Goal: Information Seeking & Learning: Learn about a topic

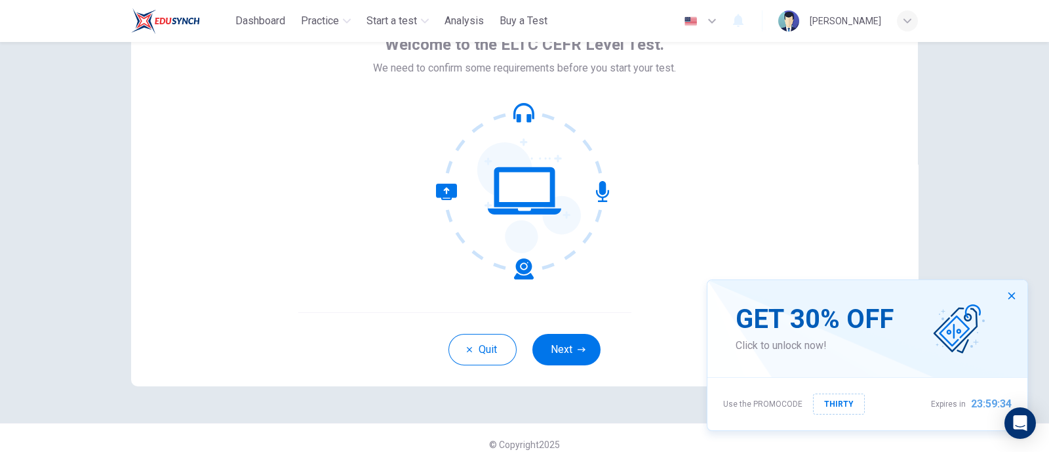
scroll to position [94, 0]
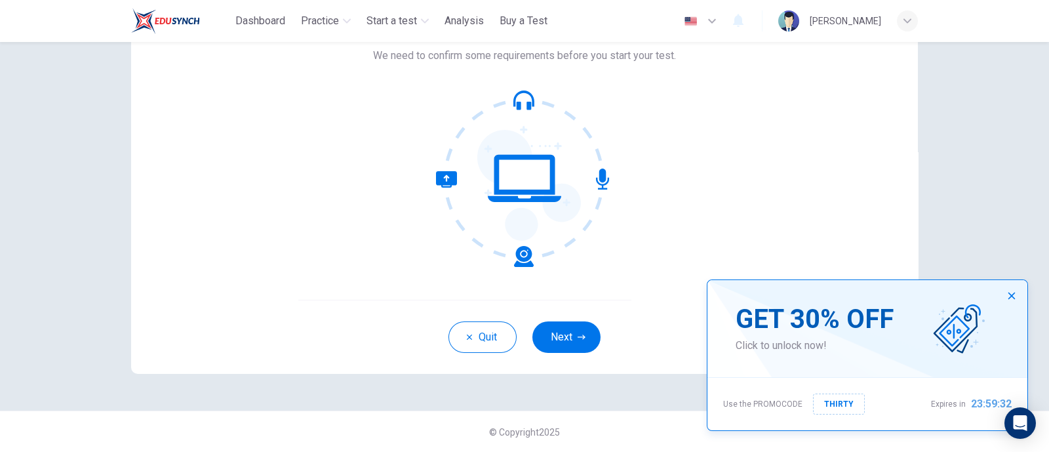
click at [1014, 294] on icon "button" at bounding box center [1011, 295] width 10 height 10
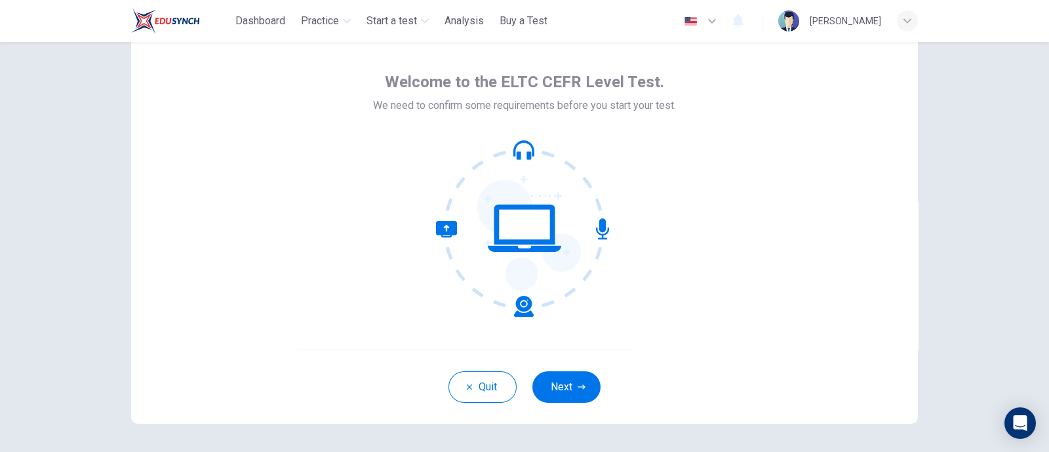
scroll to position [0, 0]
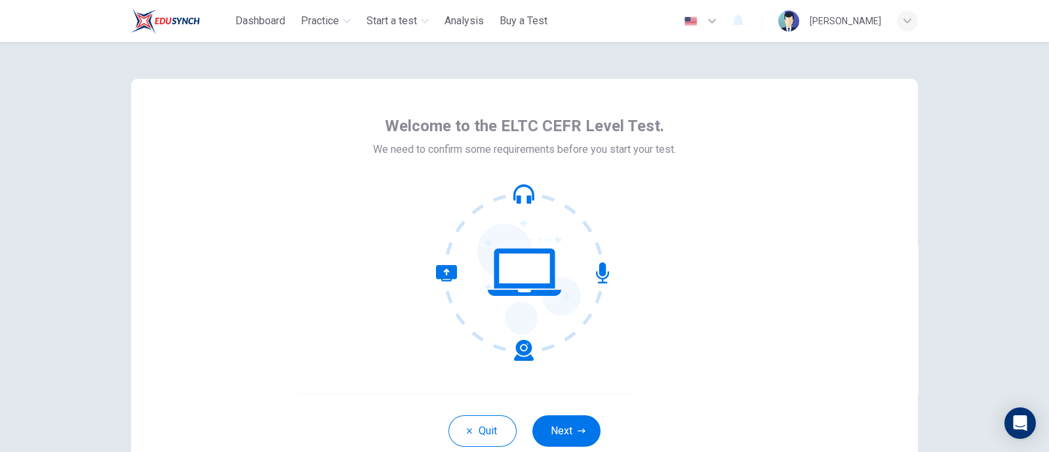
click at [859, 16] on div "Marinah Sani" at bounding box center [844, 21] width 71 height 16
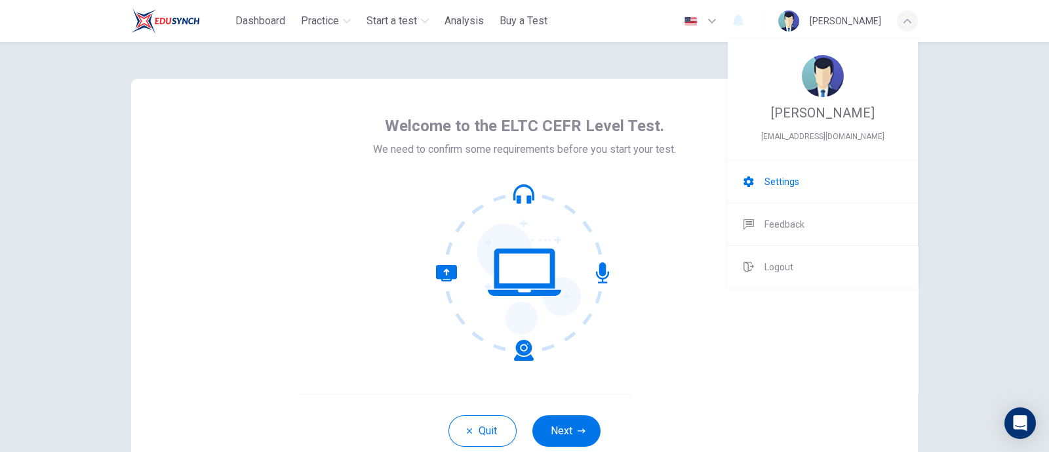
click at [819, 188] on li "Settings" at bounding box center [822, 182] width 190 height 42
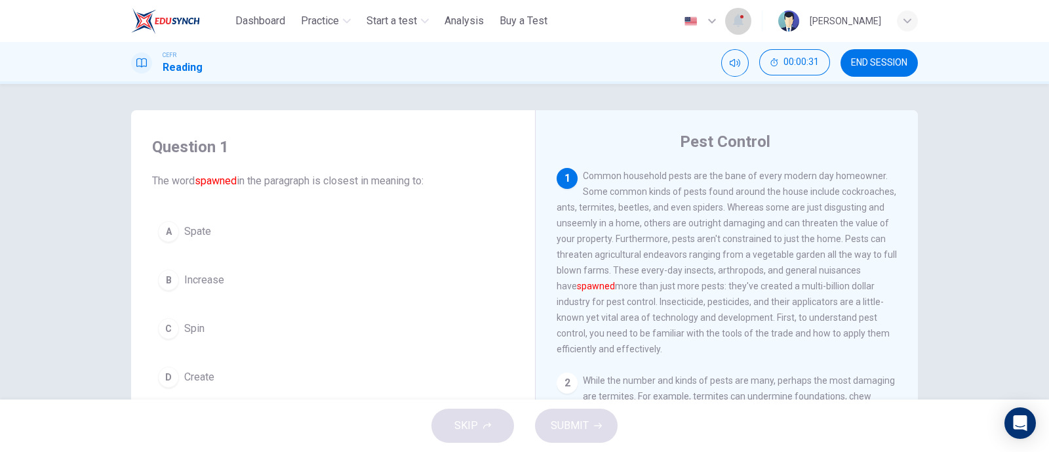
click at [737, 24] on button "button" at bounding box center [738, 21] width 26 height 28
click at [737, 24] on div at bounding box center [524, 226] width 1049 height 452
click at [735, 22] on icon "button" at bounding box center [738, 20] width 16 height 16
click at [708, 20] on div at bounding box center [524, 226] width 1049 height 452
click at [708, 20] on icon "button" at bounding box center [712, 21] width 16 height 16
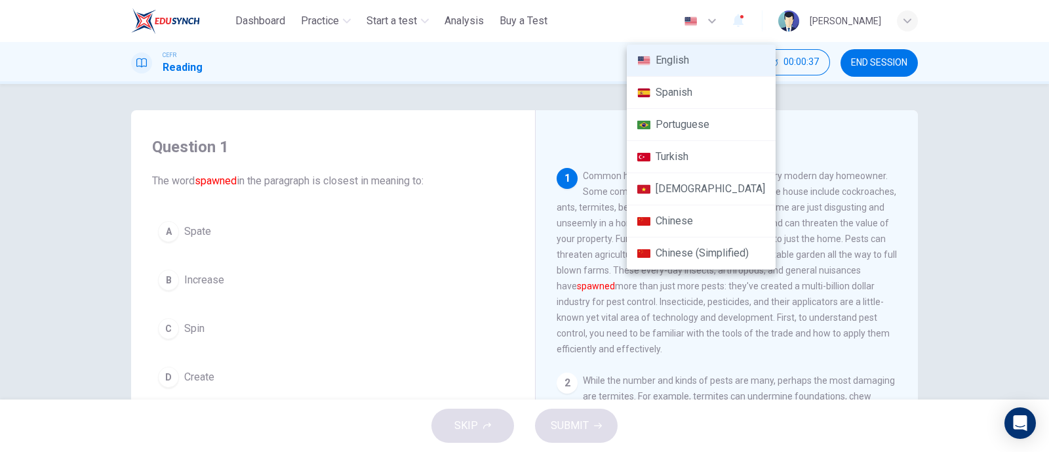
click at [708, 21] on div at bounding box center [524, 226] width 1049 height 452
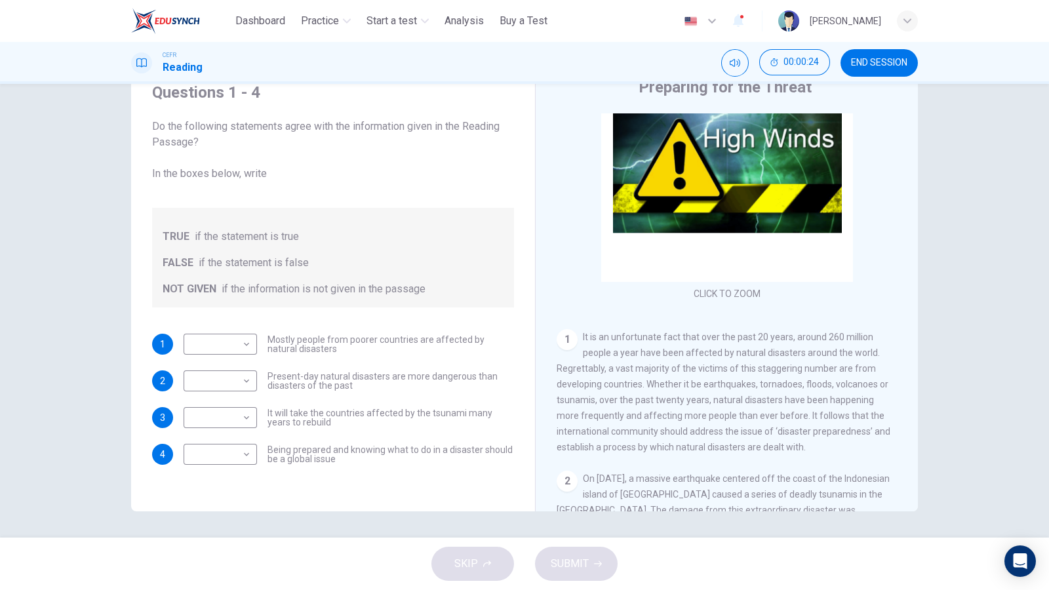
scroll to position [81, 0]
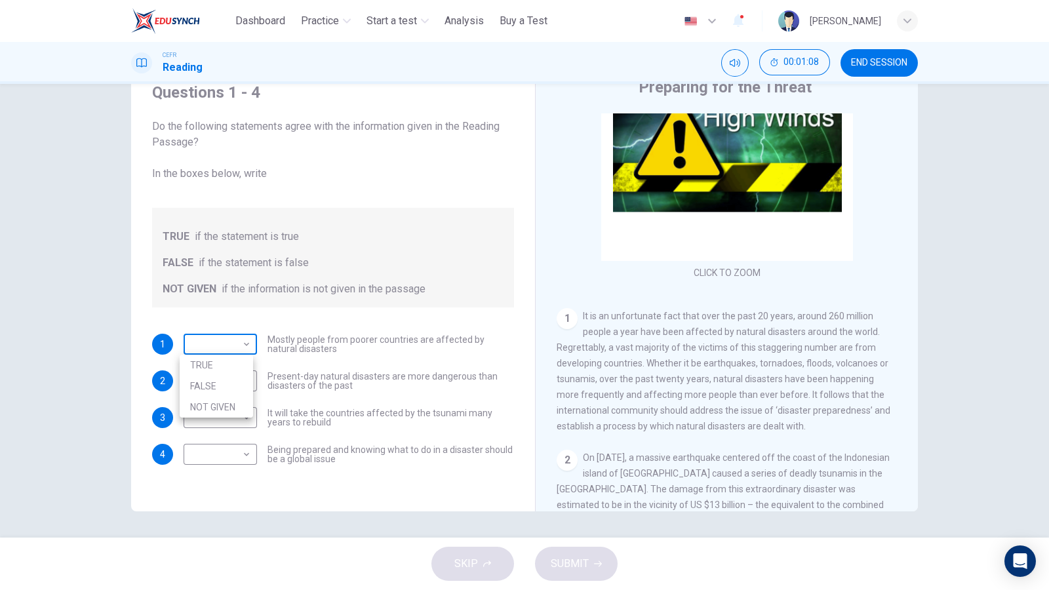
click at [212, 344] on body "This site uses cookies, as explained in our Privacy Policy . If you agree to th…" at bounding box center [524, 295] width 1049 height 590
click at [212, 344] on div at bounding box center [524, 295] width 1049 height 590
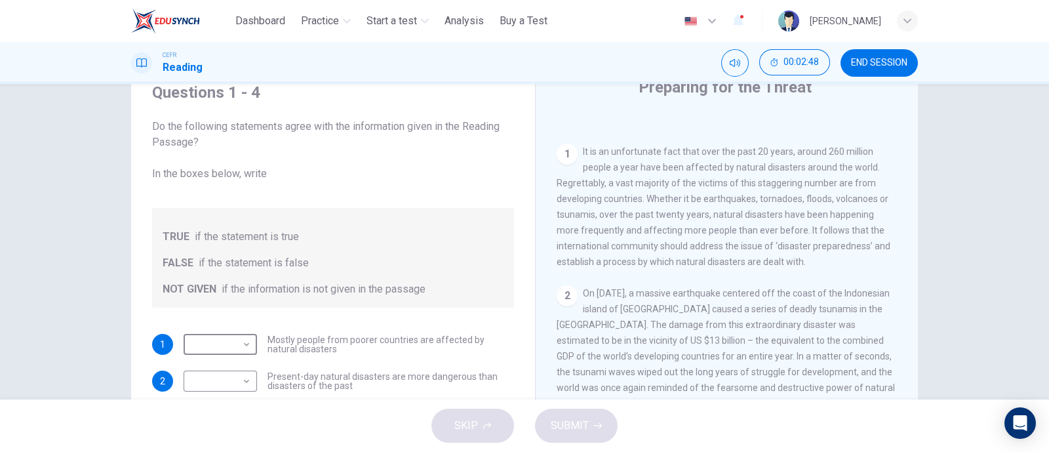
scroll to position [0, 0]
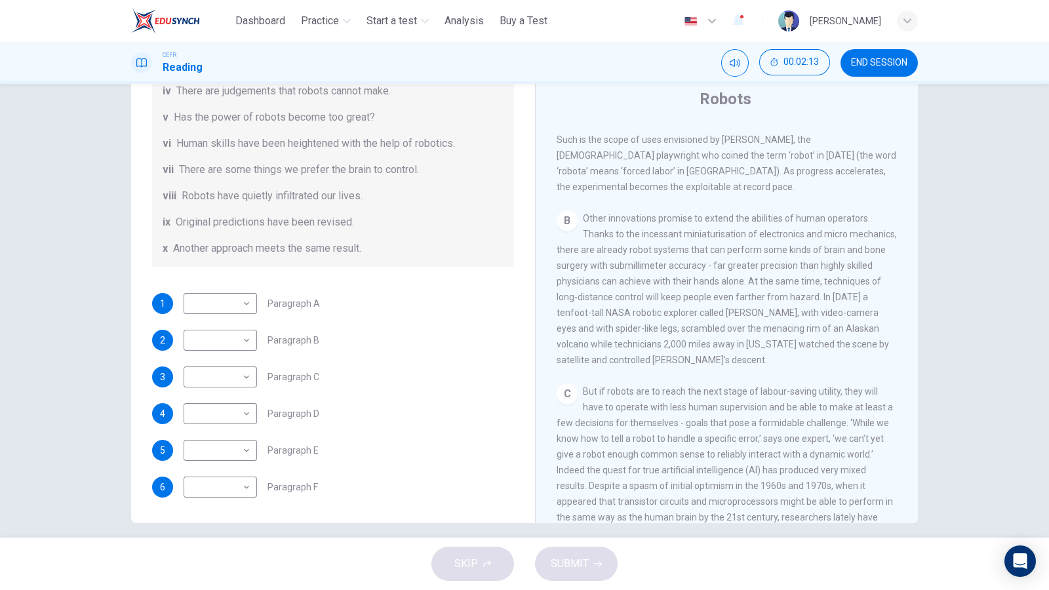
scroll to position [80, 0]
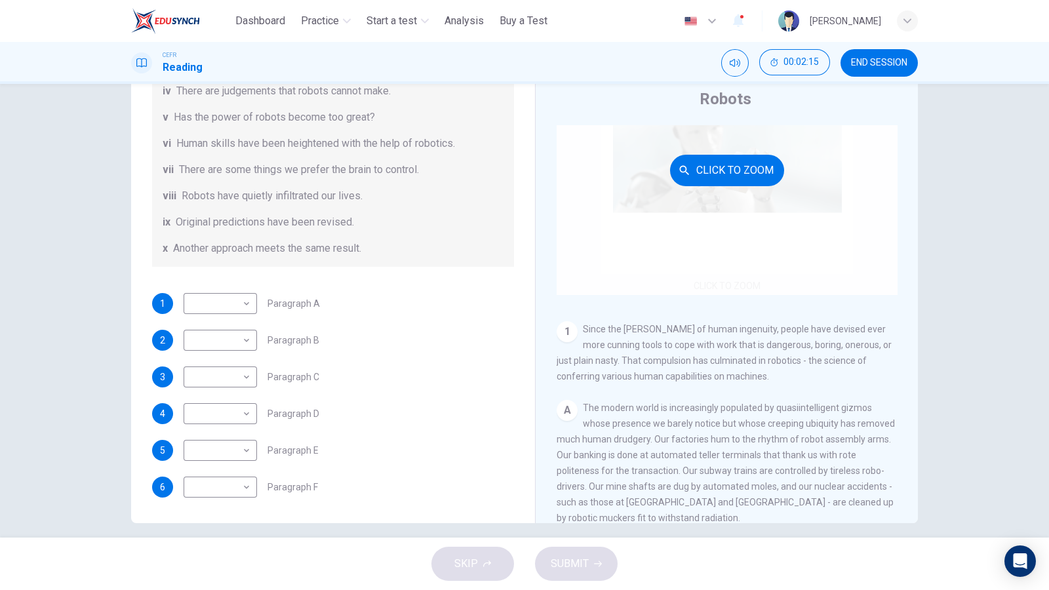
click at [705, 177] on button "Click to Zoom" at bounding box center [727, 170] width 114 height 31
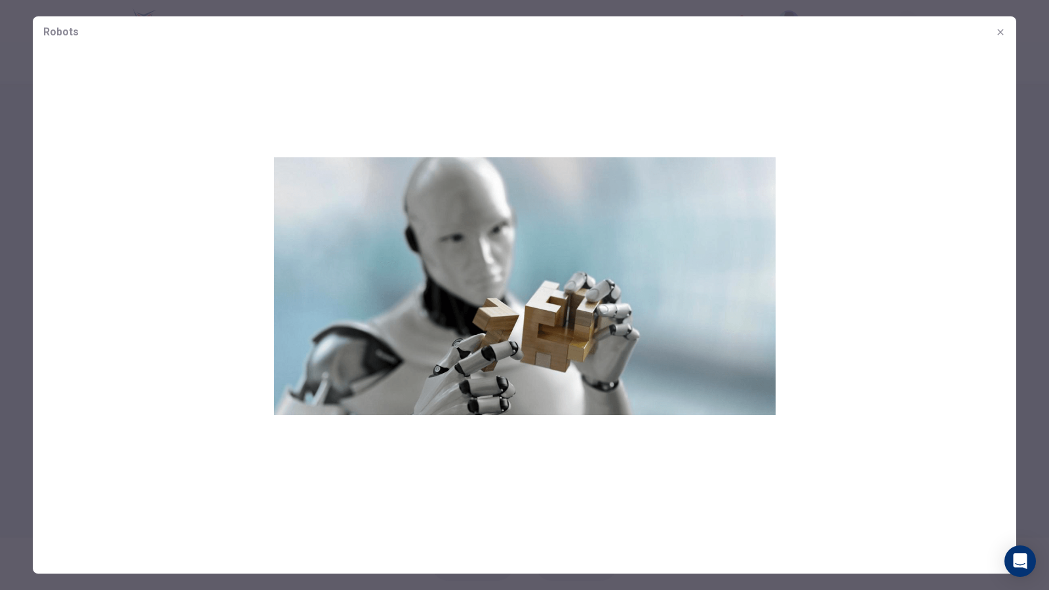
click at [1000, 28] on icon "button" at bounding box center [1000, 32] width 10 height 10
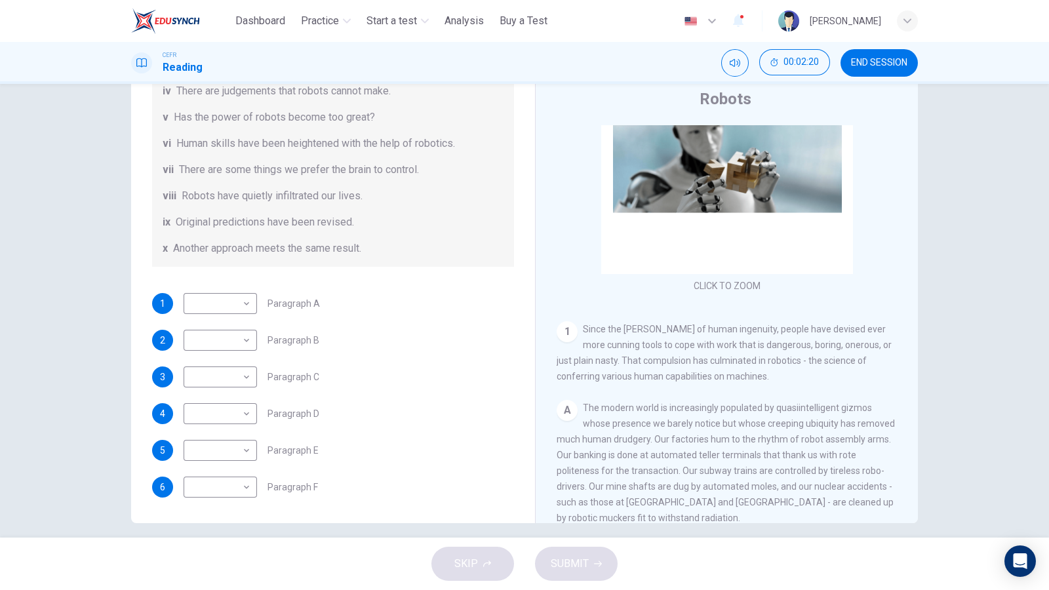
scroll to position [162, 0]
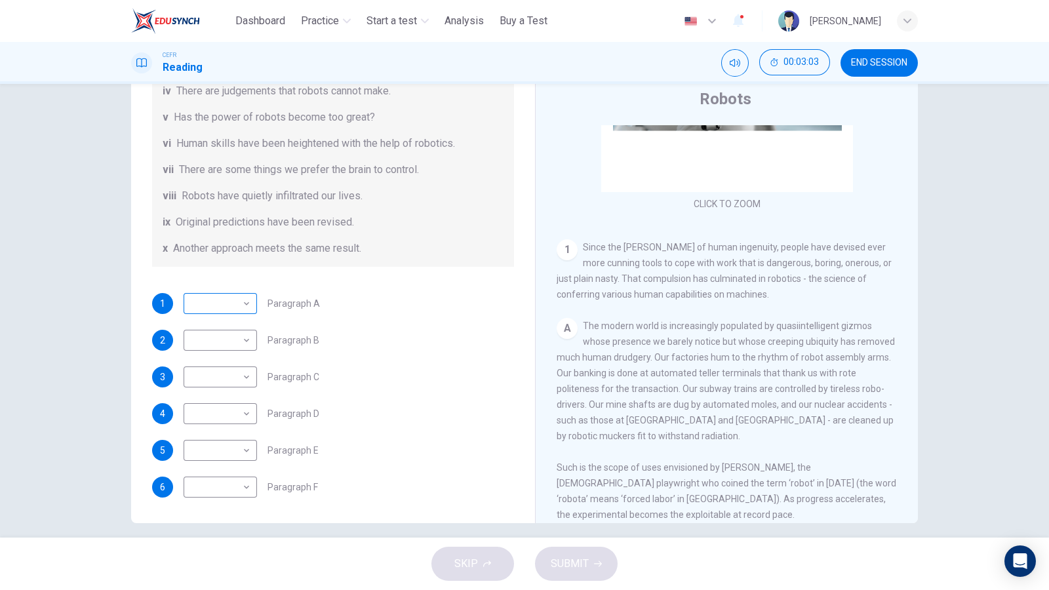
click at [192, 305] on body "This site uses cookies, as explained in our Privacy Policy . If you agree to th…" at bounding box center [524, 295] width 1049 height 590
click at [192, 305] on div at bounding box center [524, 295] width 1049 height 590
click at [466, 301] on div "1 ​ ​ Paragraph A" at bounding box center [333, 303] width 362 height 21
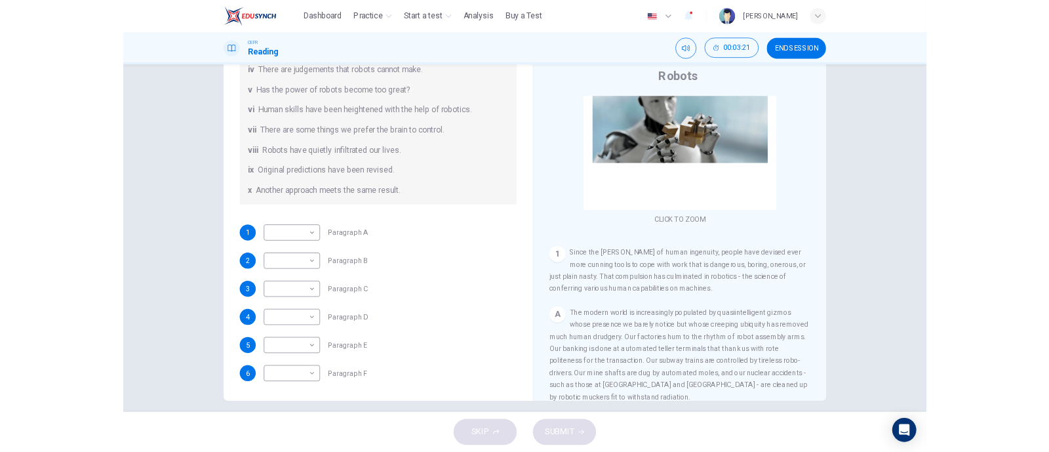
scroll to position [244, 0]
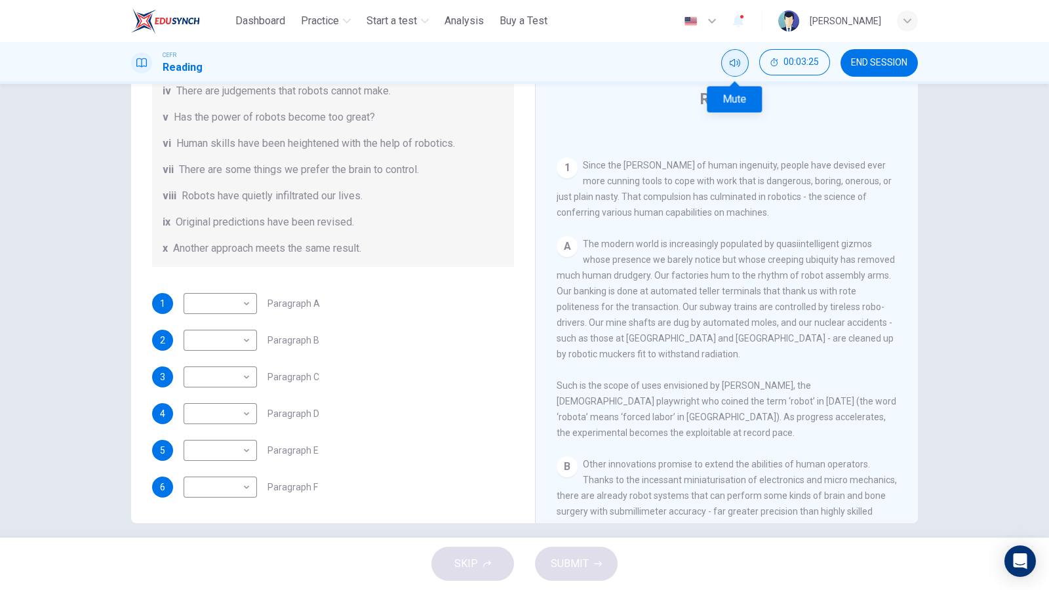
click at [734, 69] on button "Mute" at bounding box center [735, 63] width 28 height 28
click at [734, 69] on button "Unmute" at bounding box center [735, 63] width 28 height 28
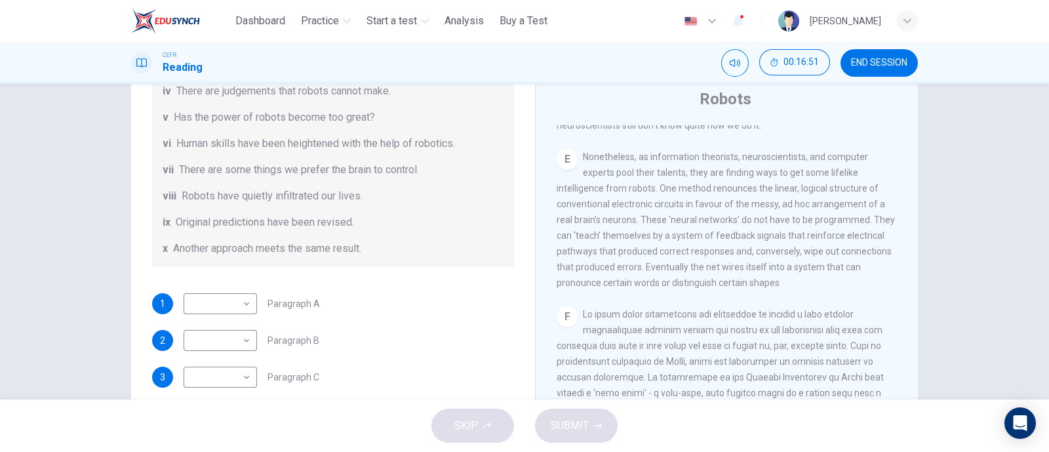
scroll to position [1309, 0]
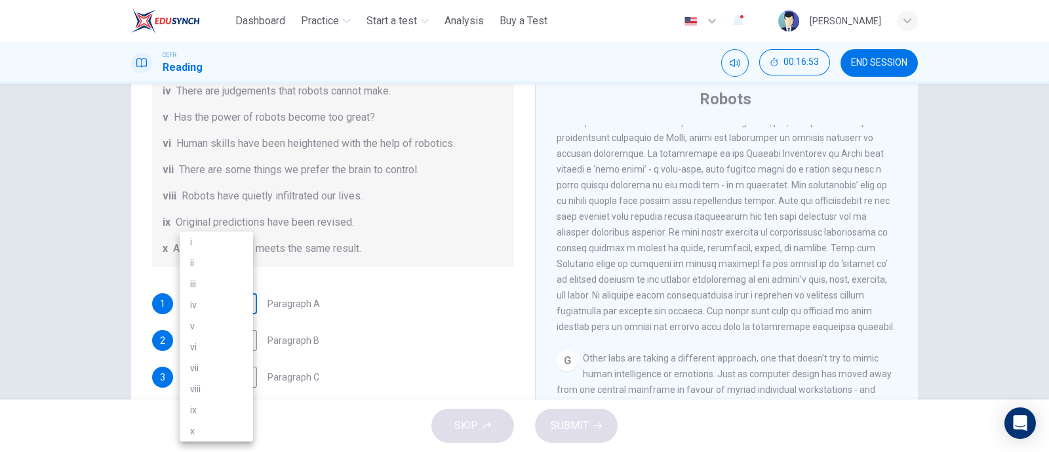
click at [237, 303] on body "This site uses cookies, as explained in our Privacy Policy . If you agree to th…" at bounding box center [524, 226] width 1049 height 452
click at [399, 271] on div at bounding box center [524, 226] width 1049 height 452
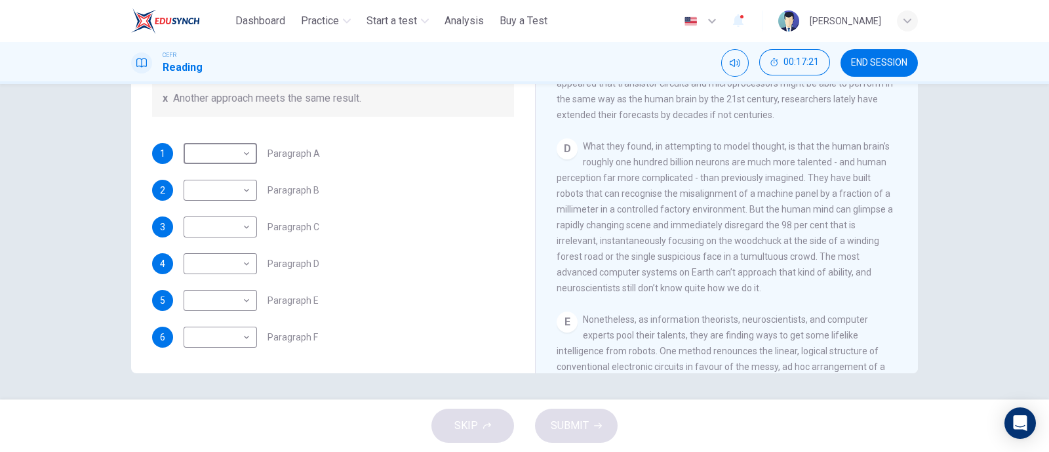
scroll to position [735, 0]
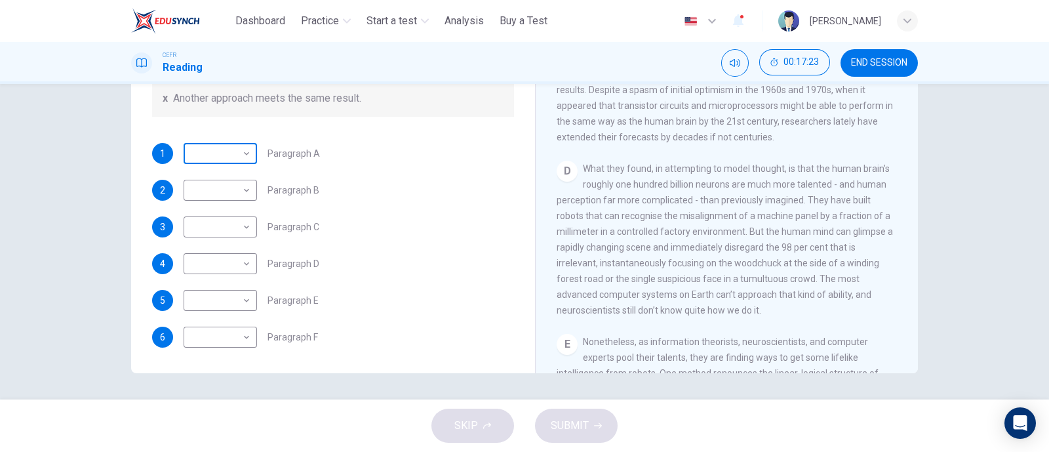
click at [243, 155] on body "This site uses cookies, as explained in our Privacy Policy . If you agree to th…" at bounding box center [524, 226] width 1049 height 452
click at [325, 168] on div at bounding box center [524, 226] width 1049 height 452
drag, startPoint x: 208, startPoint y: 196, endPoint x: 306, endPoint y: 201, distance: 98.4
click at [210, 193] on body "This site uses cookies, as explained in our Privacy Policy . If you agree to th…" at bounding box center [524, 226] width 1049 height 452
drag, startPoint x: 364, startPoint y: 203, endPoint x: 412, endPoint y: 204, distance: 48.5
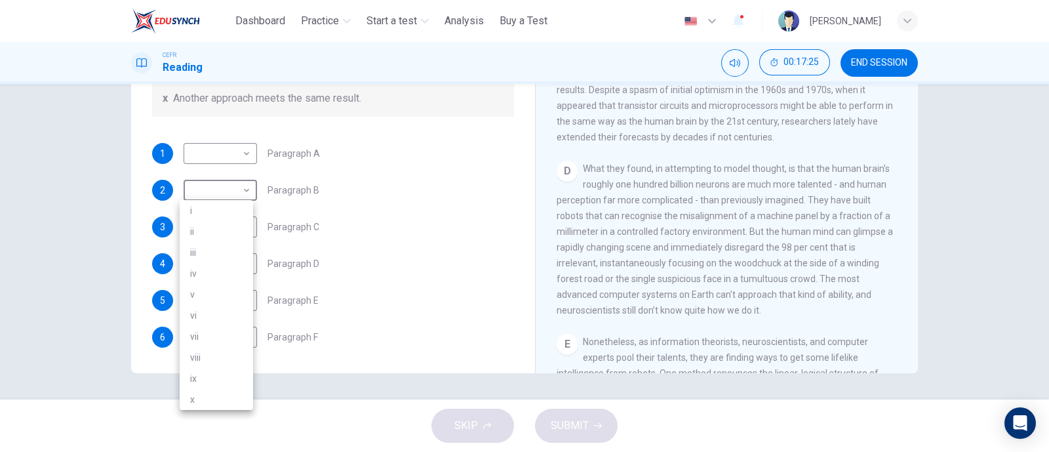
click at [412, 207] on div at bounding box center [524, 226] width 1049 height 452
click at [204, 227] on body "This site uses cookies, as explained in our Privacy Policy . If you agree to th…" at bounding box center [524, 226] width 1049 height 452
click at [328, 231] on div at bounding box center [524, 226] width 1049 height 452
click at [223, 263] on body "This site uses cookies, as explained in our Privacy Policy . If you agree to th…" at bounding box center [524, 226] width 1049 height 452
drag, startPoint x: 343, startPoint y: 252, endPoint x: 260, endPoint y: 288, distance: 91.3
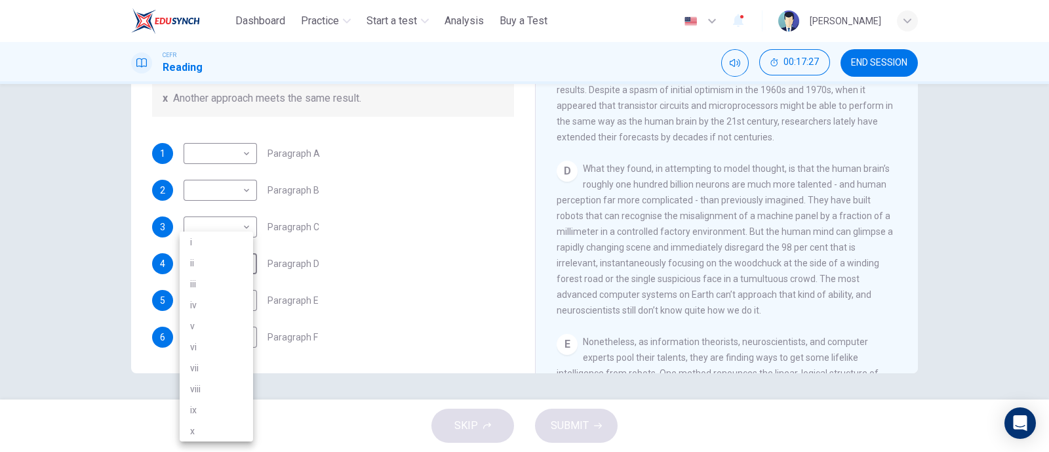
click at [340, 253] on div at bounding box center [524, 226] width 1049 height 452
click at [232, 293] on body "This site uses cookies, as explained in our Privacy Policy . If you agree to th…" at bounding box center [524, 226] width 1049 height 452
click at [345, 277] on div at bounding box center [524, 226] width 1049 height 452
click at [234, 345] on body "This site uses cookies, as explained in our Privacy Policy . If you agree to th…" at bounding box center [524, 226] width 1049 height 452
drag, startPoint x: 906, startPoint y: 212, endPoint x: 902, endPoint y: 241, distance: 28.5
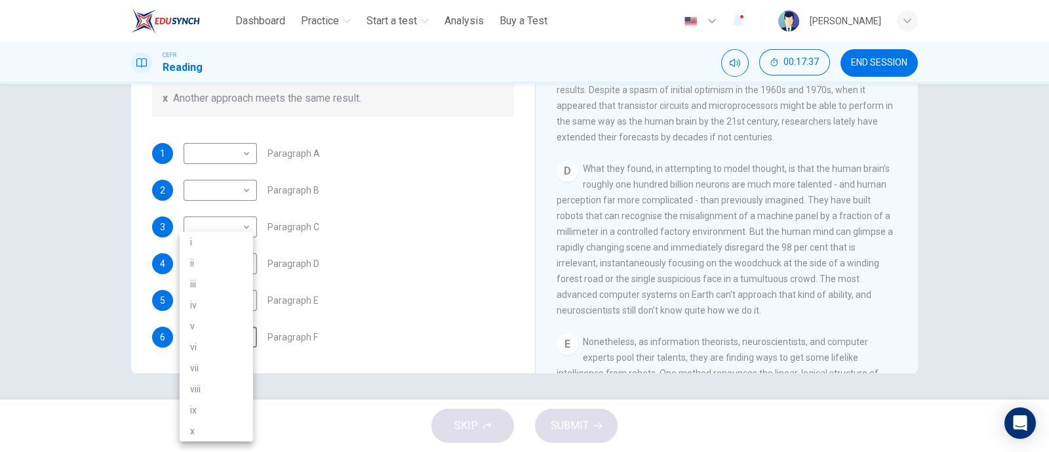
click at [902, 241] on div at bounding box center [524, 226] width 1049 height 452
drag, startPoint x: 902, startPoint y: 227, endPoint x: 905, endPoint y: 259, distance: 31.6
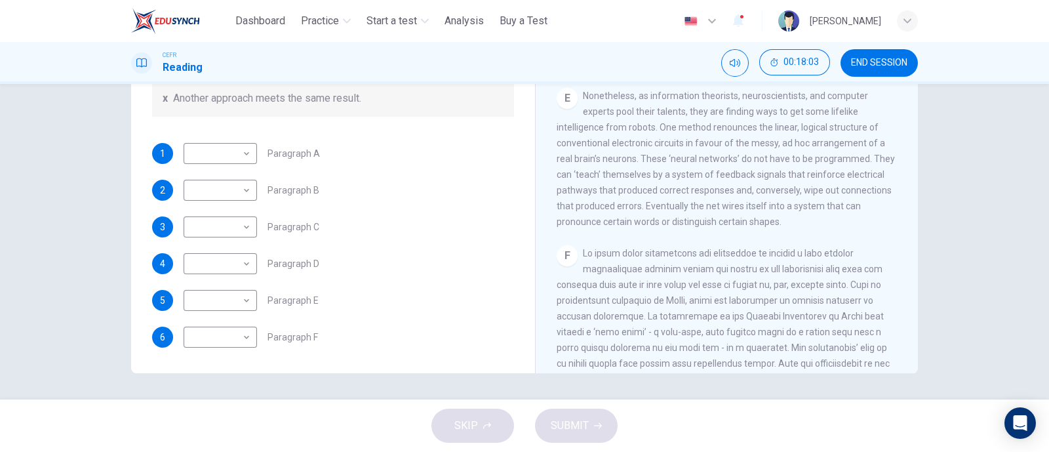
scroll to position [1309, 0]
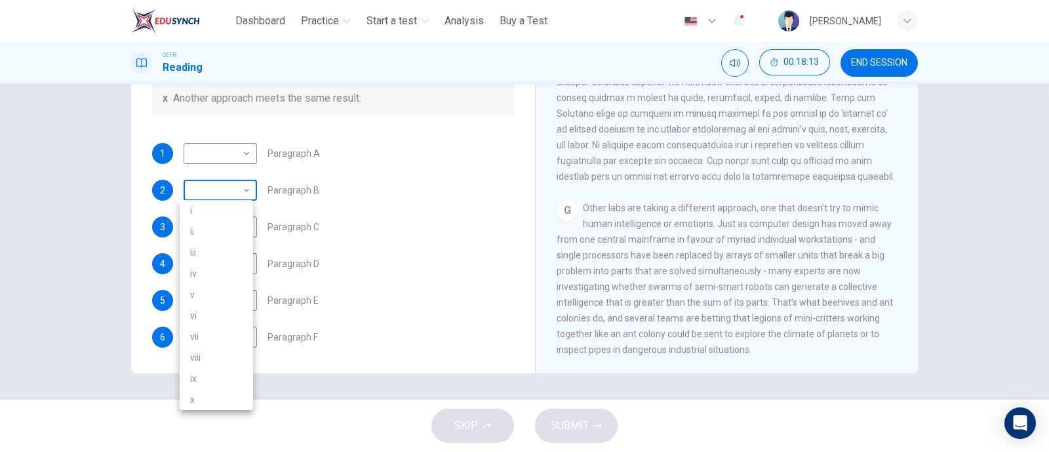
click at [226, 198] on body "This site uses cookies, as explained in our Privacy Policy . If you agree to th…" at bounding box center [524, 226] width 1049 height 452
click at [226, 198] on div at bounding box center [524, 226] width 1049 height 452
click at [347, 208] on div "1 ​ ​ Paragraph A 2 ​ ​ Paragraph B 3 ​ ​ Paragraph C 4 ​ ​ Paragraph D 5 ​ ​ P…" at bounding box center [333, 245] width 362 height 204
click at [227, 349] on body "This site uses cookies, as explained in our Privacy Policy . If you agree to th…" at bounding box center [524, 226] width 1049 height 452
click at [380, 295] on div at bounding box center [524, 226] width 1049 height 452
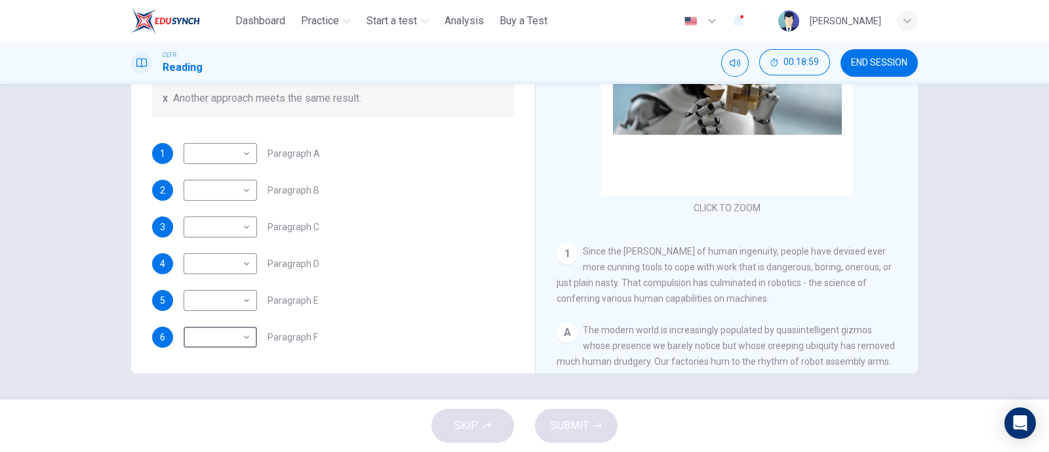
scroll to position [0, 0]
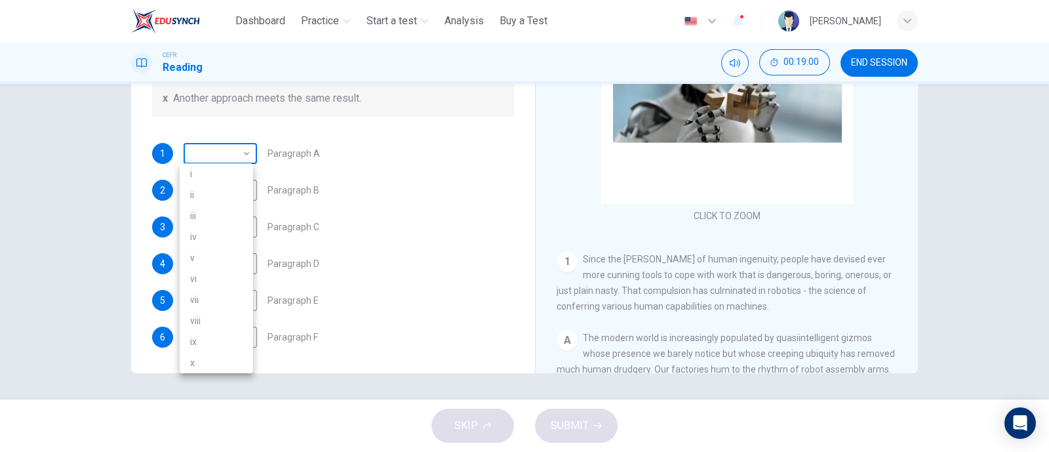
click at [226, 159] on body "This site uses cookies, as explained in our Privacy Policy . If you agree to th…" at bounding box center [524, 226] width 1049 height 452
drag, startPoint x: 231, startPoint y: 205, endPoint x: 229, endPoint y: 185, distance: 20.4
click at [231, 204] on ul "i ii iii iv v vi vii viii ix x" at bounding box center [216, 268] width 73 height 210
click at [219, 193] on li "ii" at bounding box center [216, 194] width 73 height 21
type input "**"
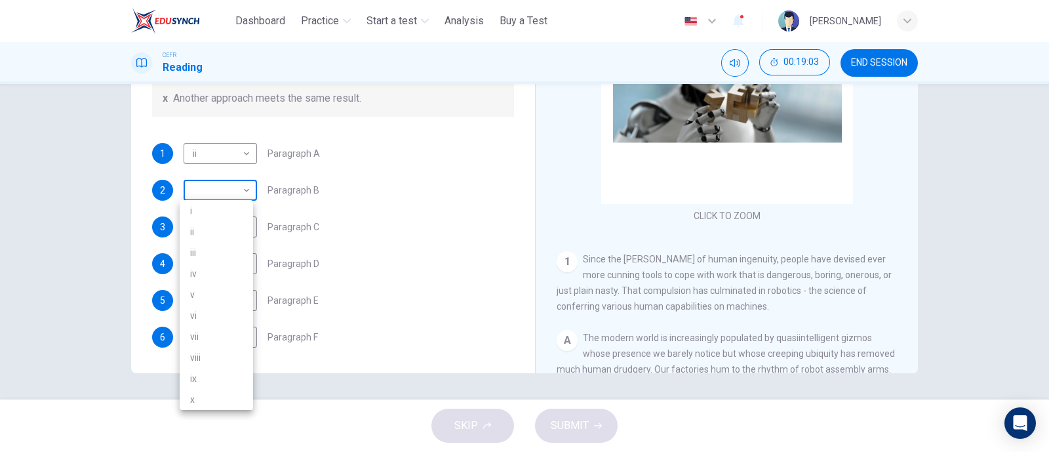
click at [216, 185] on body "This site uses cookies, as explained in our Privacy Policy . If you agree to th…" at bounding box center [524, 226] width 1049 height 452
click at [212, 223] on li "ii" at bounding box center [216, 231] width 73 height 21
click at [222, 195] on body "This site uses cookies, as explained in our Privacy Policy . If you agree to th…" at bounding box center [524, 226] width 1049 height 452
click at [206, 218] on li "i" at bounding box center [216, 210] width 73 height 21
type input "*"
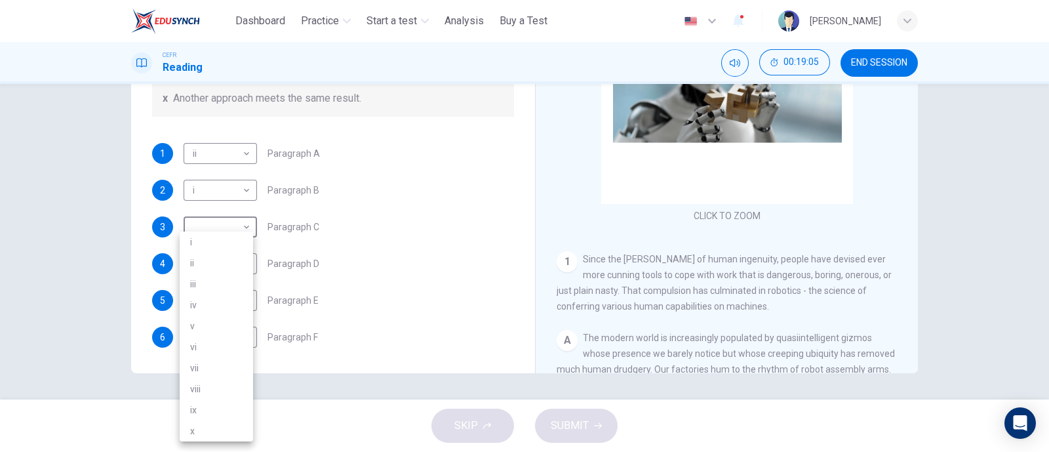
click at [213, 227] on body "This site uses cookies, as explained in our Privacy Policy . If you agree to th…" at bounding box center [524, 226] width 1049 height 452
click at [197, 318] on li "v" at bounding box center [216, 325] width 73 height 21
type input "*"
click at [226, 252] on body "This site uses cookies, as explained in our Privacy Policy . If you agree to th…" at bounding box center [524, 226] width 1049 height 452
click at [209, 301] on li "iv" at bounding box center [216, 304] width 73 height 21
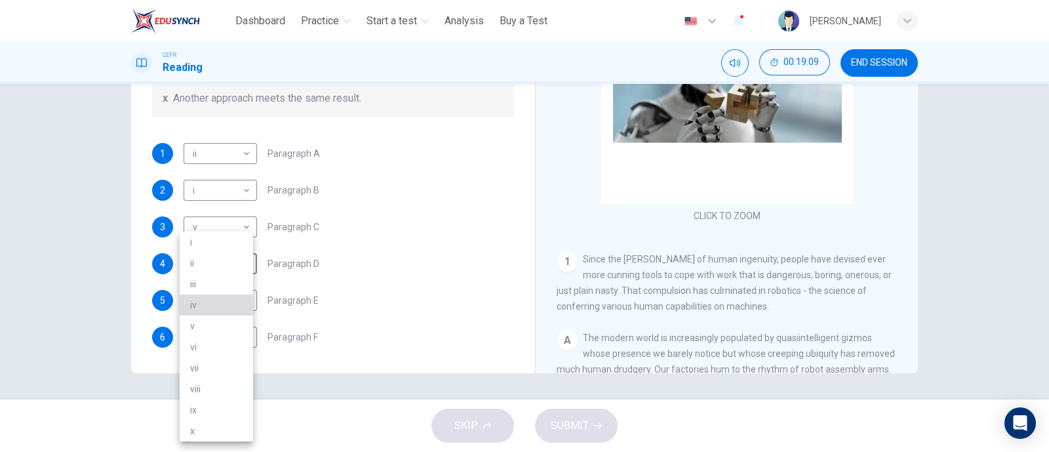
type input "**"
click at [222, 299] on body "This site uses cookies, as explained in our Privacy Policy . If you agree to th…" at bounding box center [524, 226] width 1049 height 452
click at [220, 241] on li "i" at bounding box center [216, 241] width 73 height 21
type input "*"
drag, startPoint x: 199, startPoint y: 332, endPoint x: 198, endPoint y: 325, distance: 6.6
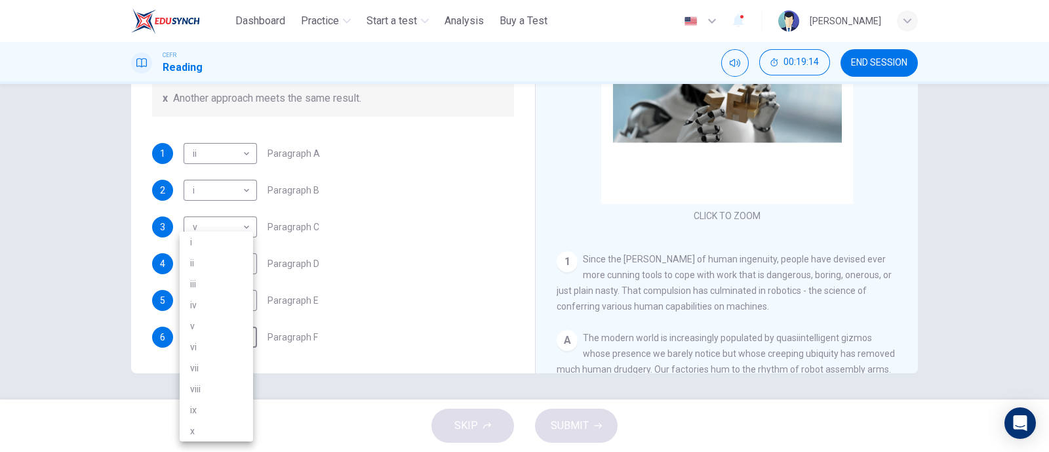
click at [197, 330] on body "This site uses cookies, as explained in our Privacy Policy . If you agree to th…" at bounding box center [524, 226] width 1049 height 452
click at [218, 293] on ul "i ii iii iv v vi vii viii ix x" at bounding box center [216, 336] width 73 height 210
click at [218, 306] on li "iv" at bounding box center [216, 304] width 73 height 21
type input "**"
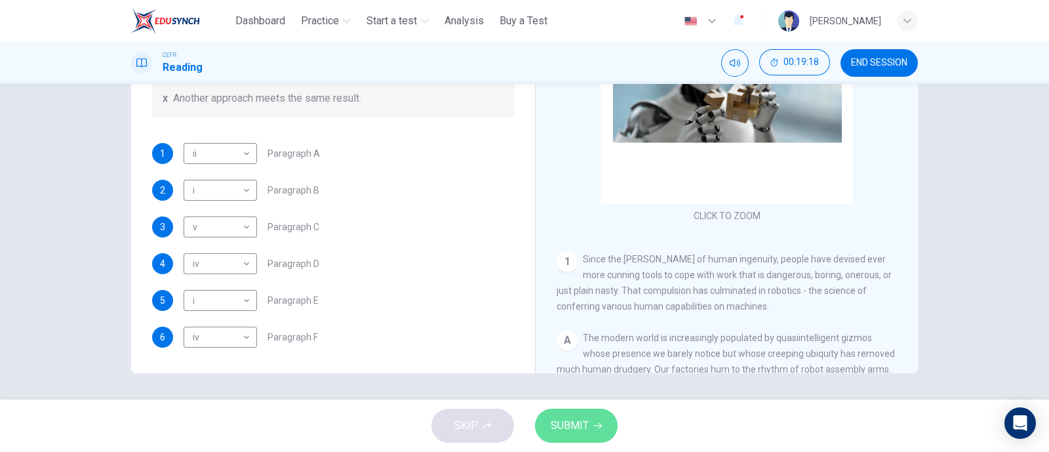
click at [560, 437] on button "SUBMIT" at bounding box center [576, 425] width 83 height 34
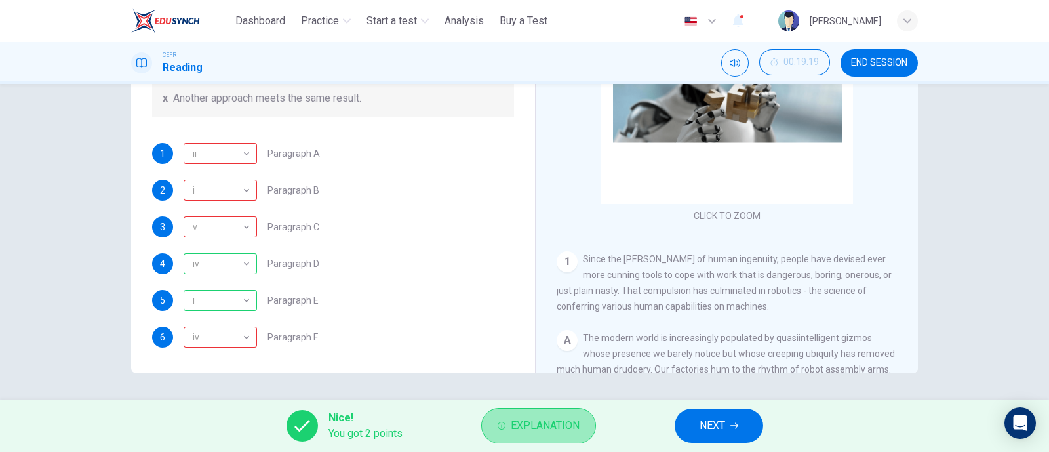
click at [521, 417] on span "Explanation" at bounding box center [545, 425] width 69 height 18
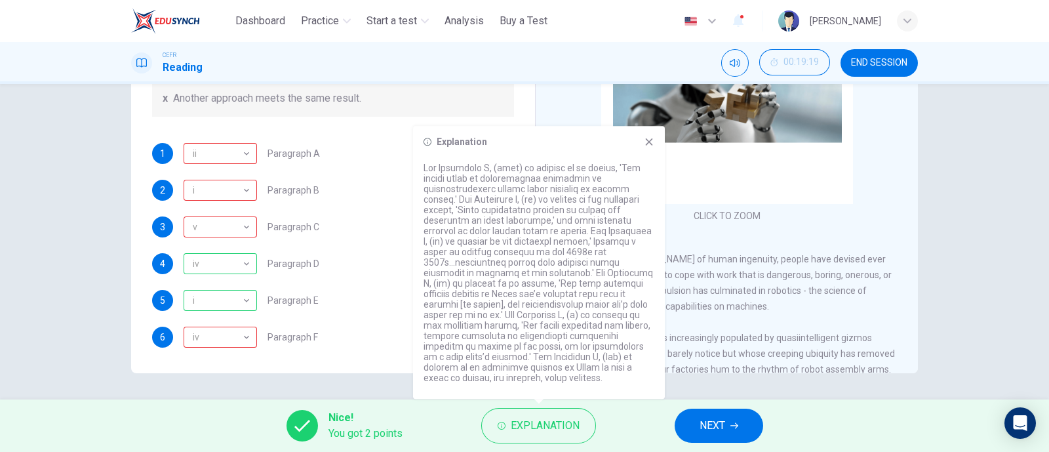
click at [651, 146] on icon at bounding box center [649, 141] width 10 height 10
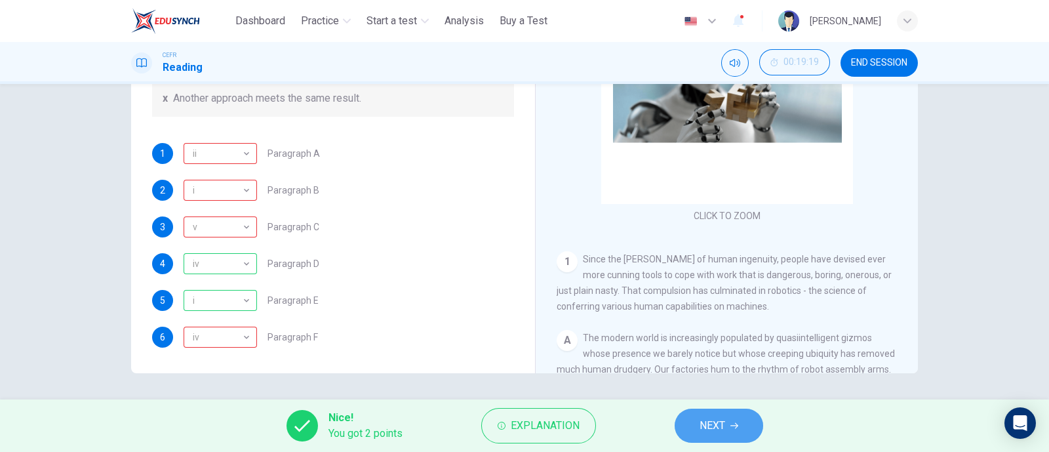
click at [695, 438] on button "NEXT" at bounding box center [718, 425] width 88 height 34
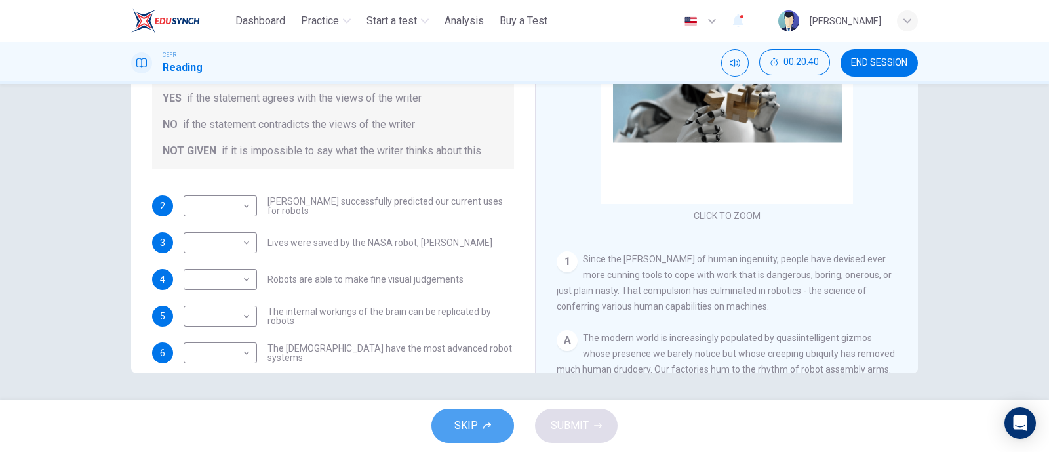
click at [481, 419] on button "SKIP" at bounding box center [472, 425] width 83 height 34
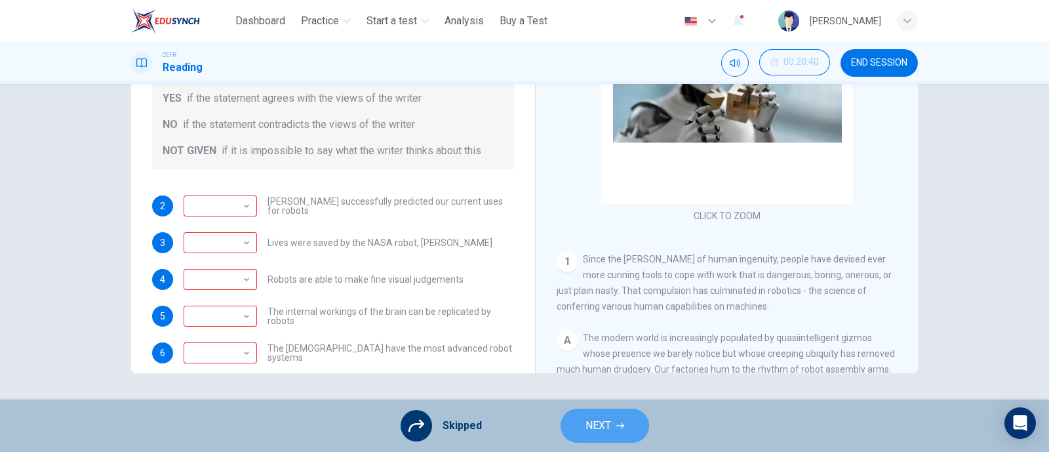
click at [621, 425] on icon "button" at bounding box center [620, 426] width 8 height 6
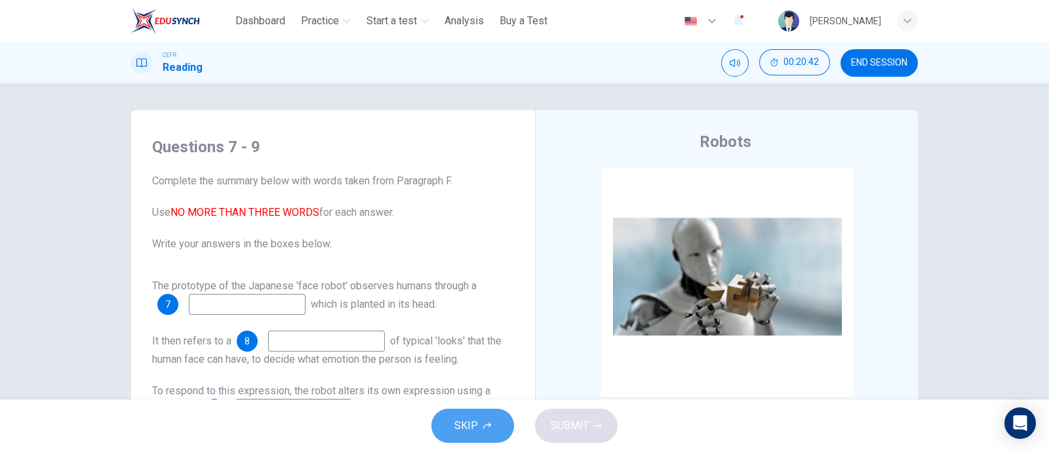
click at [472, 416] on span "SKIP" at bounding box center [466, 425] width 24 height 18
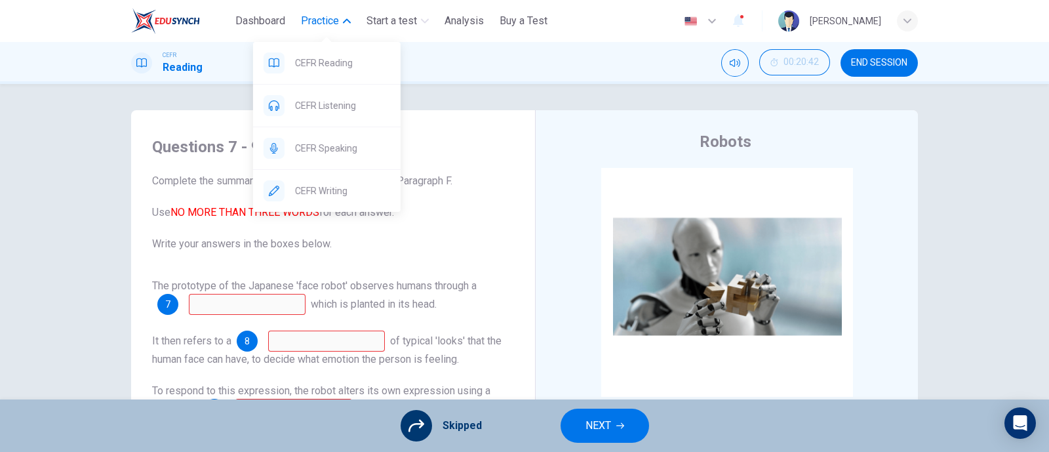
click at [320, 20] on span "Practice" at bounding box center [320, 21] width 38 height 16
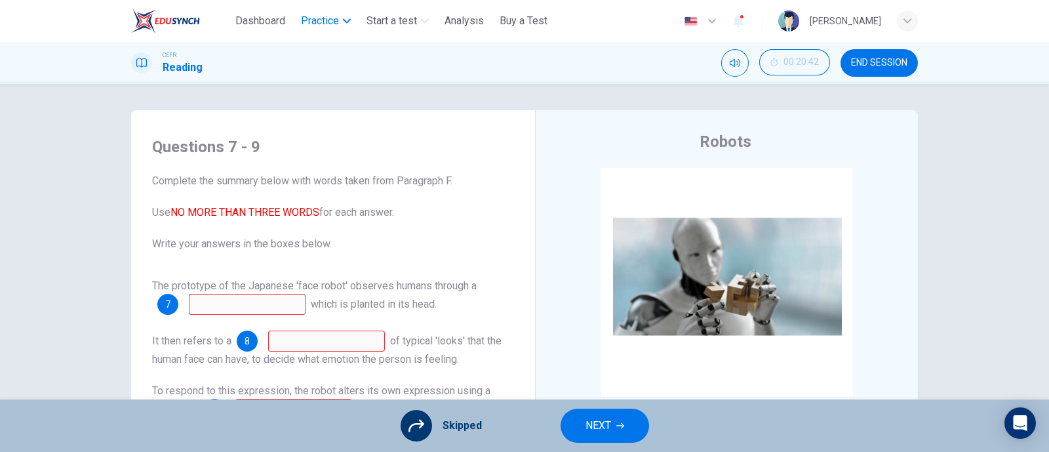
click at [320, 20] on span "Practice" at bounding box center [320, 21] width 38 height 16
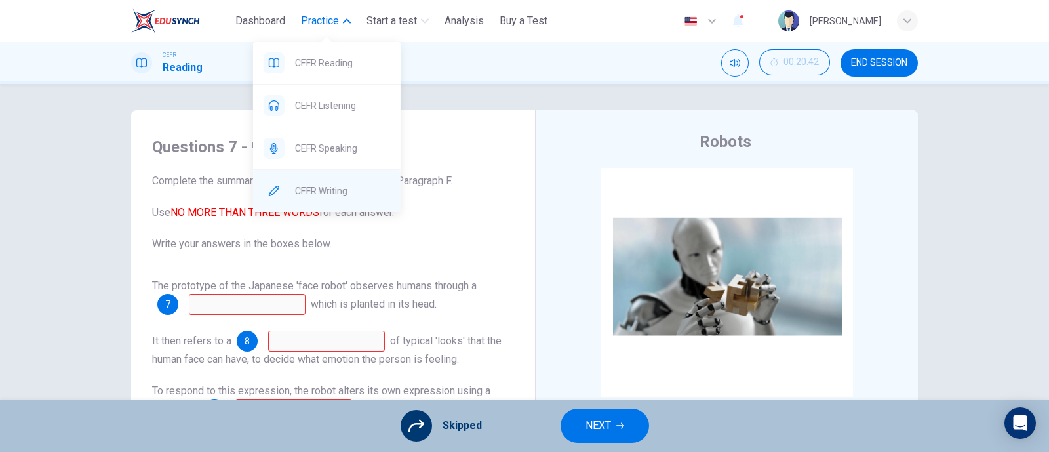
click at [355, 180] on div "CEFR Writing" at bounding box center [326, 191] width 147 height 42
